Goal: Task Accomplishment & Management: Use online tool/utility

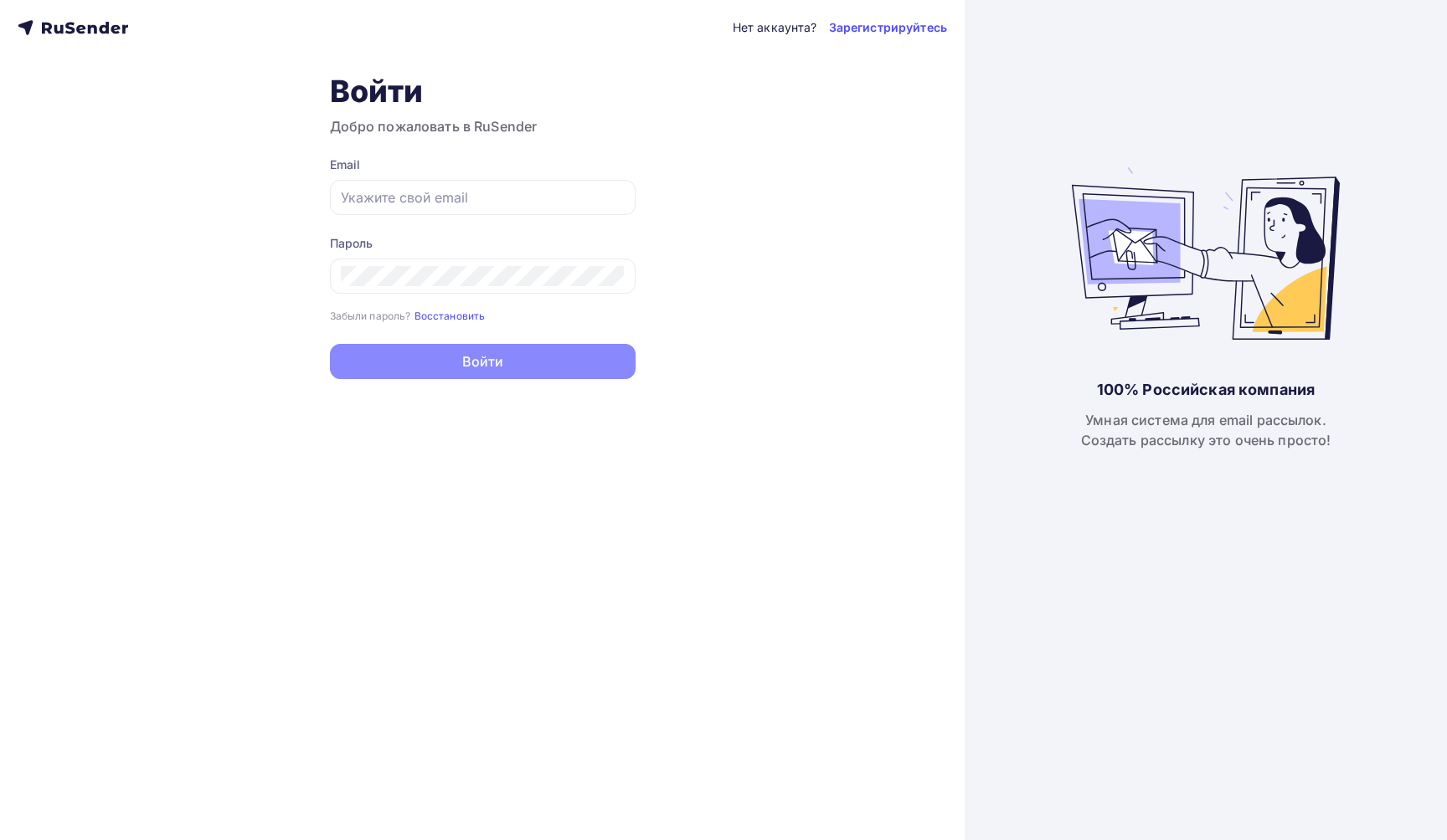
type input "[EMAIL_ADDRESS][DOMAIN_NAME]"
click at [543, 358] on button "Войти" at bounding box center [483, 361] width 305 height 35
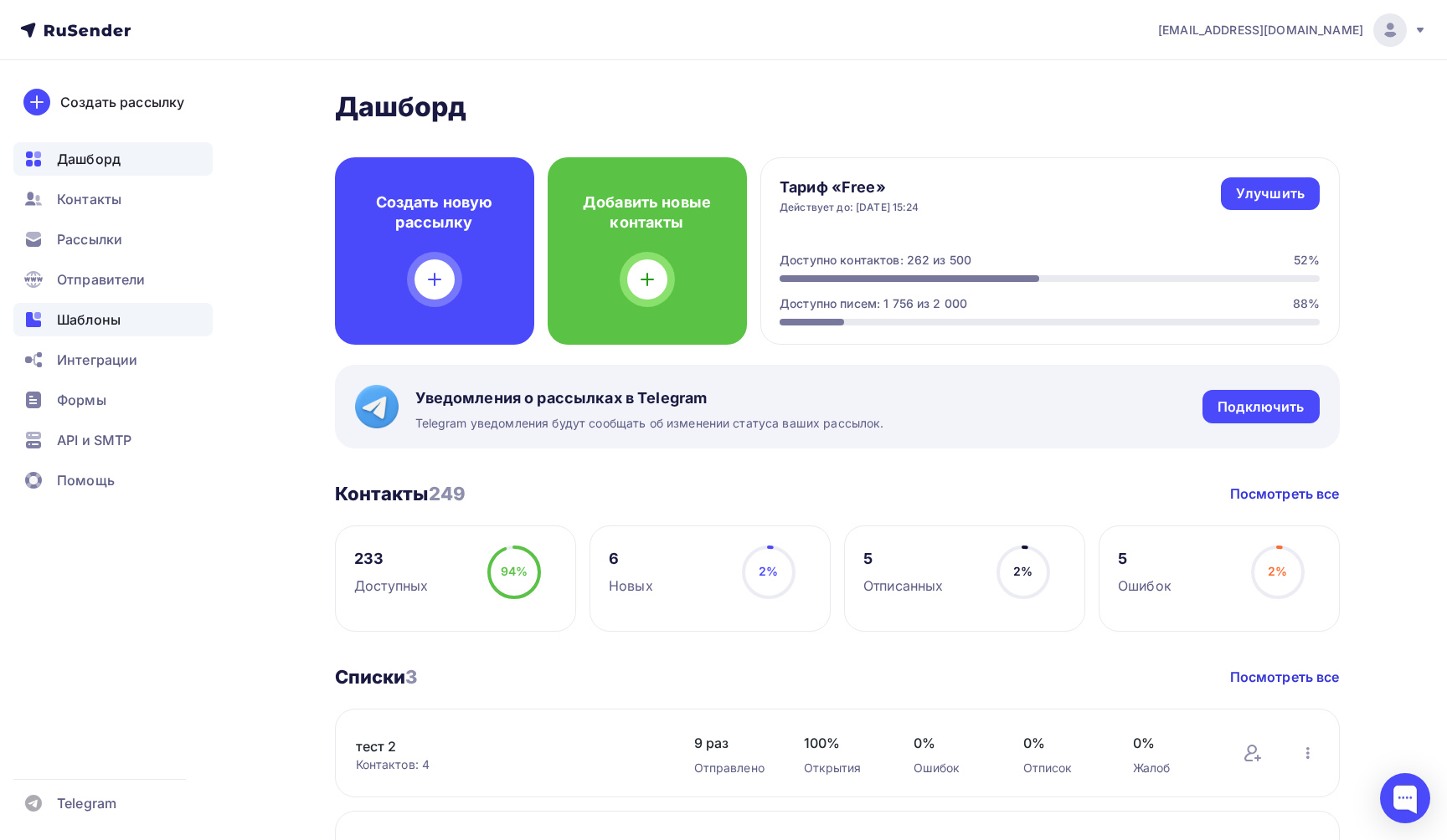
click at [105, 326] on span "Шаблоны" at bounding box center [89, 320] width 64 height 20
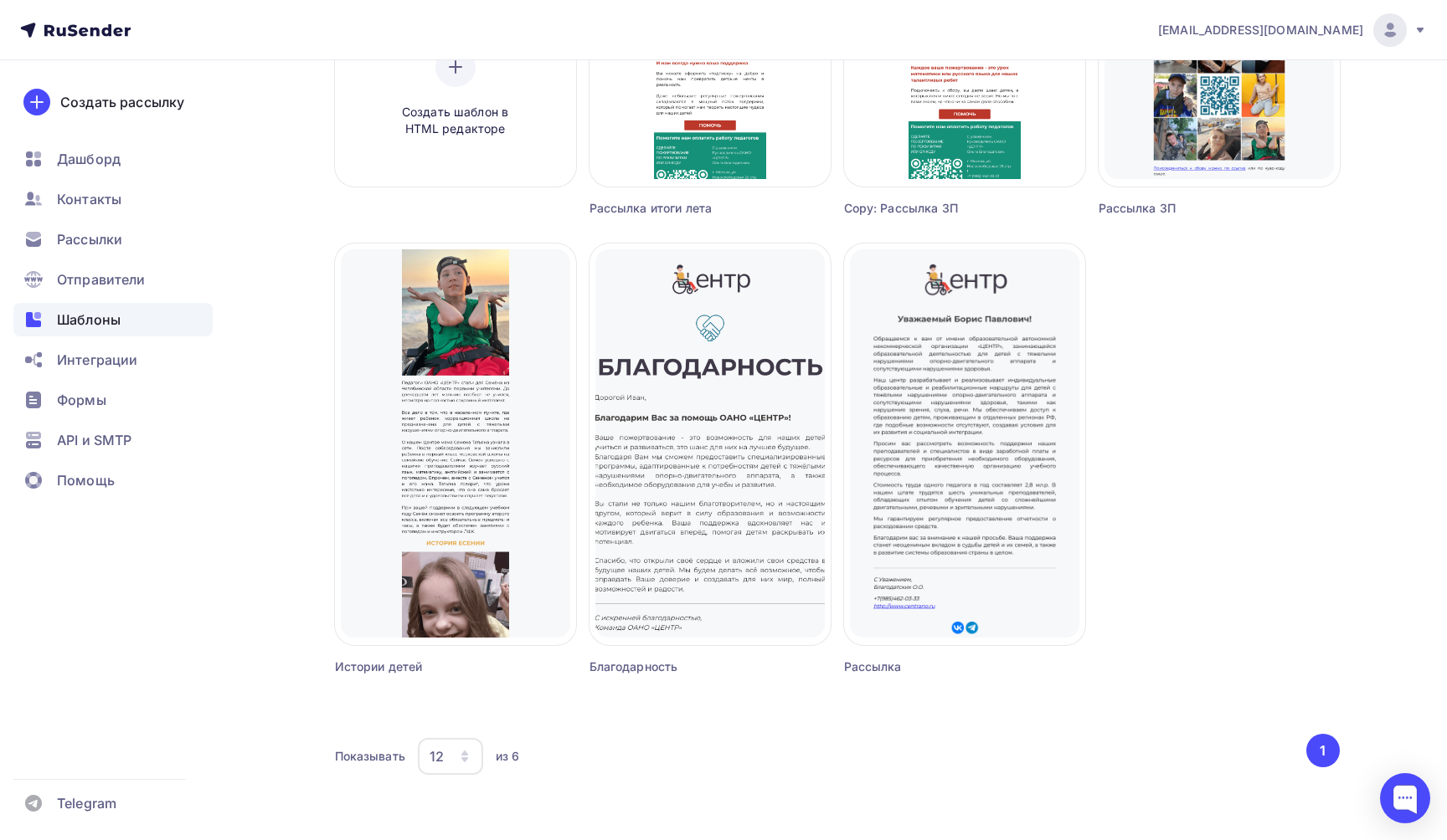
scroll to position [451, 0]
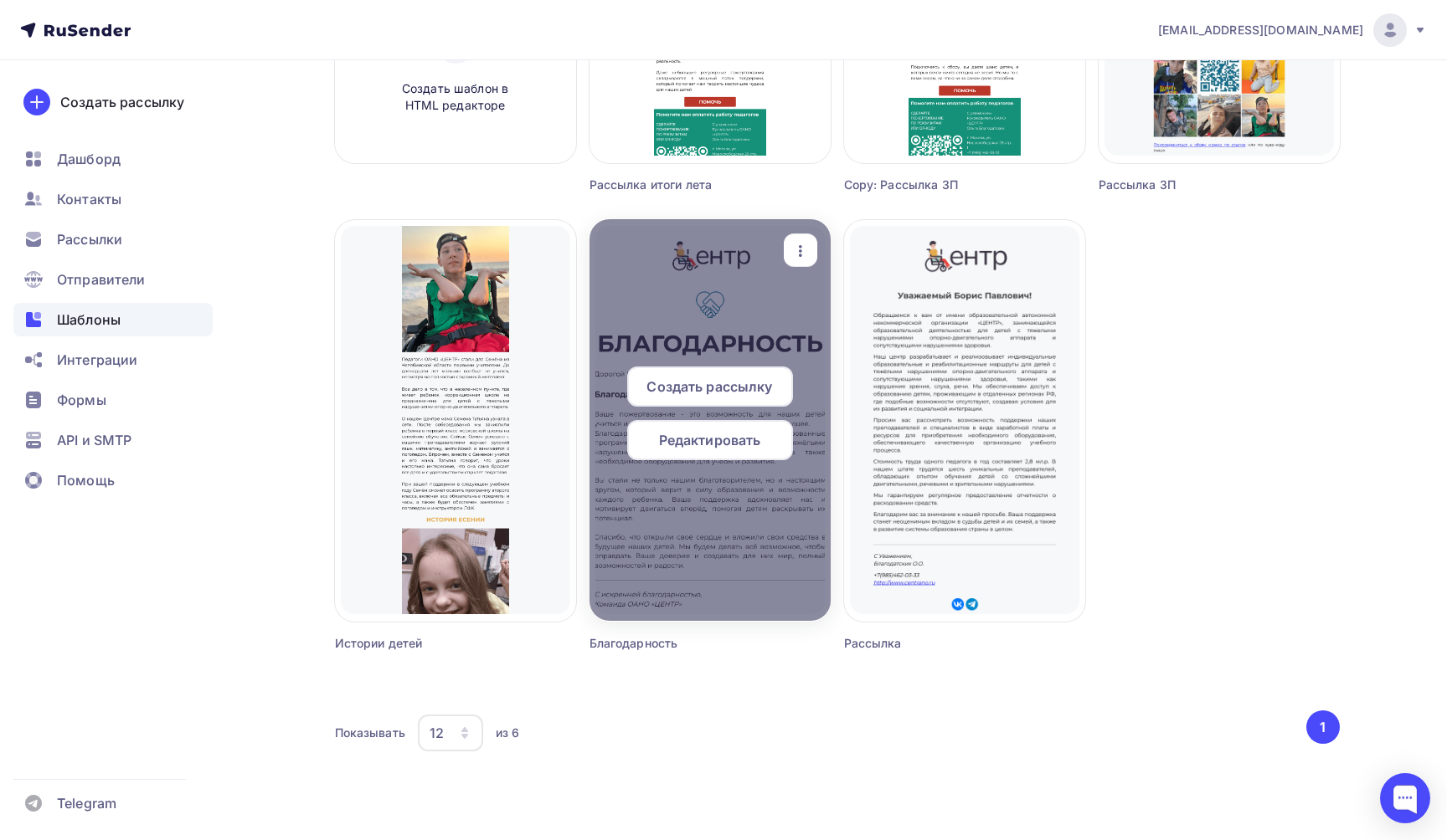
click at [718, 450] on span "Редактировать" at bounding box center [710, 440] width 102 height 20
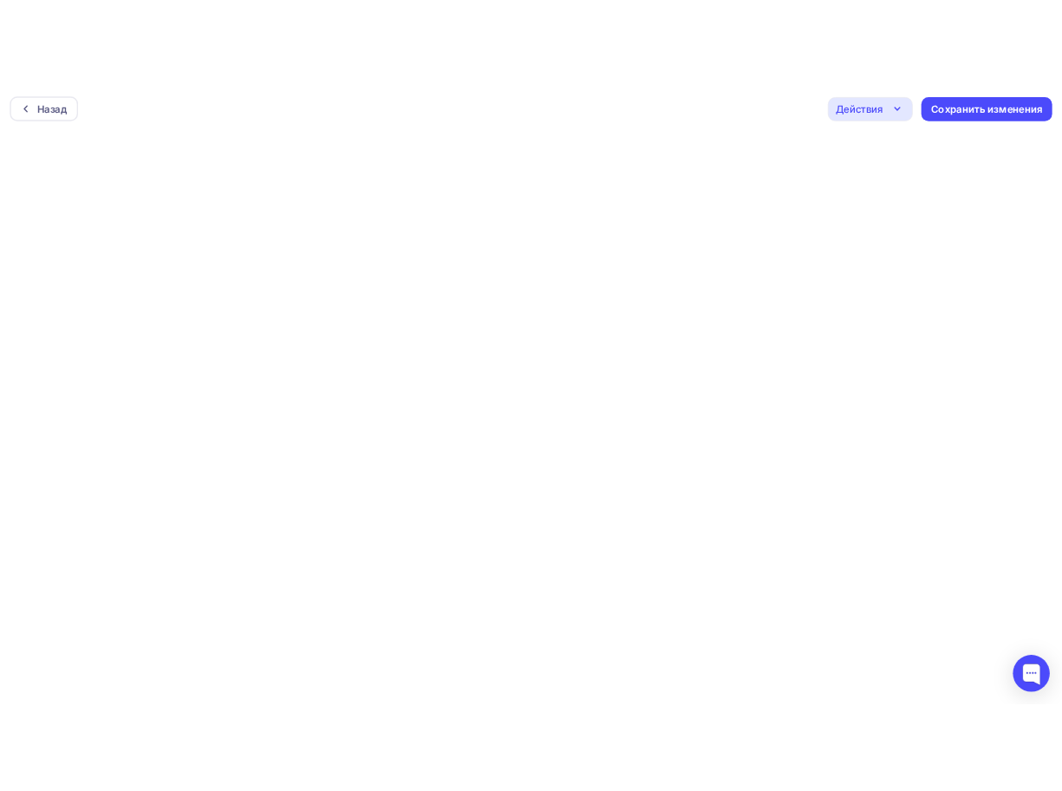
scroll to position [4, 0]
